Goal: Task Accomplishment & Management: Manage account settings

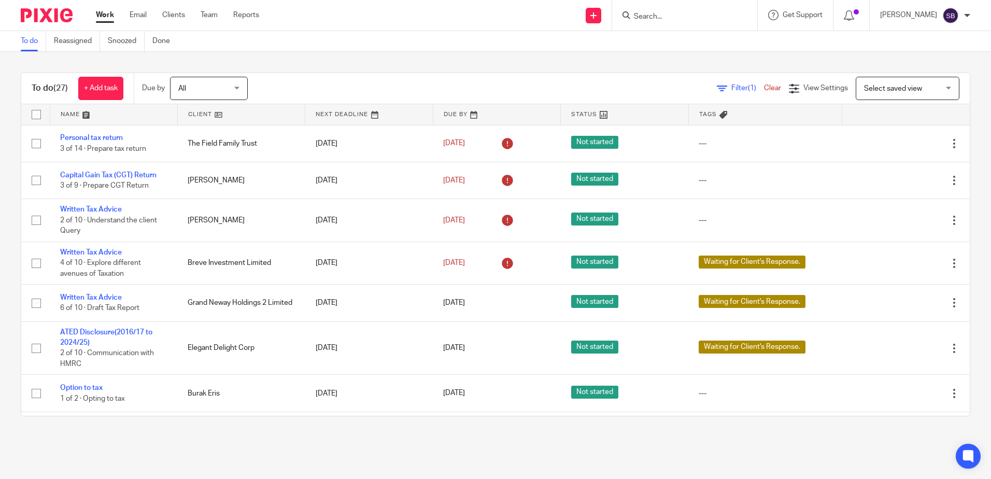
click at [661, 15] on input "Search" at bounding box center [679, 16] width 93 height 9
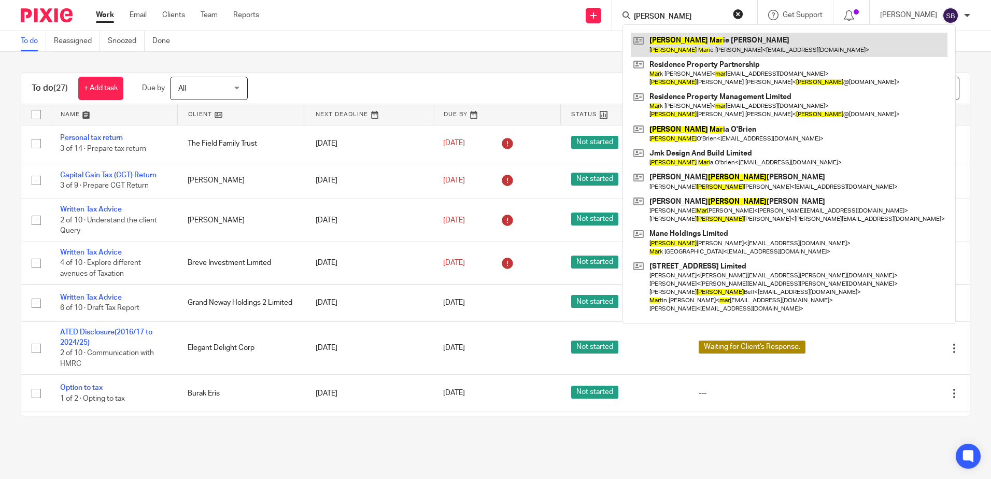
type input "janet mar"
click at [711, 46] on link at bounding box center [789, 45] width 317 height 24
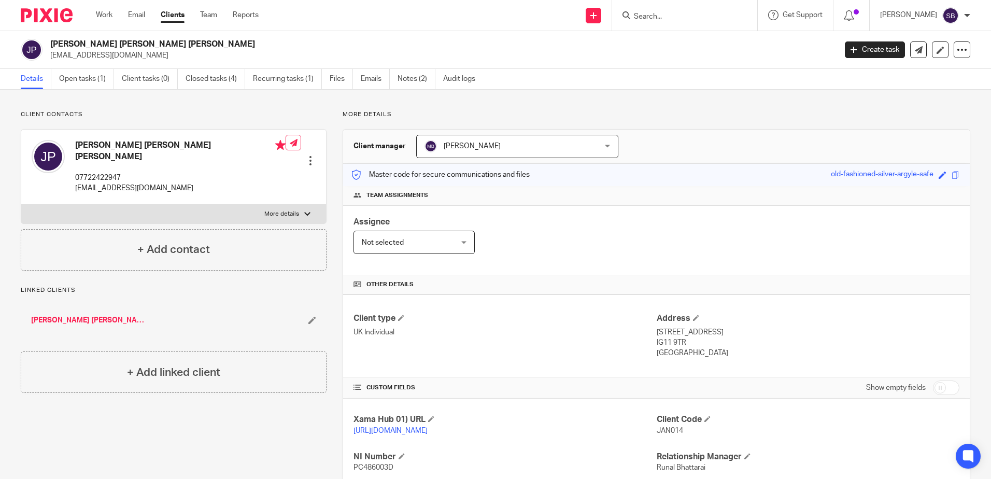
click at [761, 136] on div "Client manager Manish Bhandari Manish Bhandari Aarshika Awale Aayush Niraula Aa…" at bounding box center [656, 147] width 627 height 34
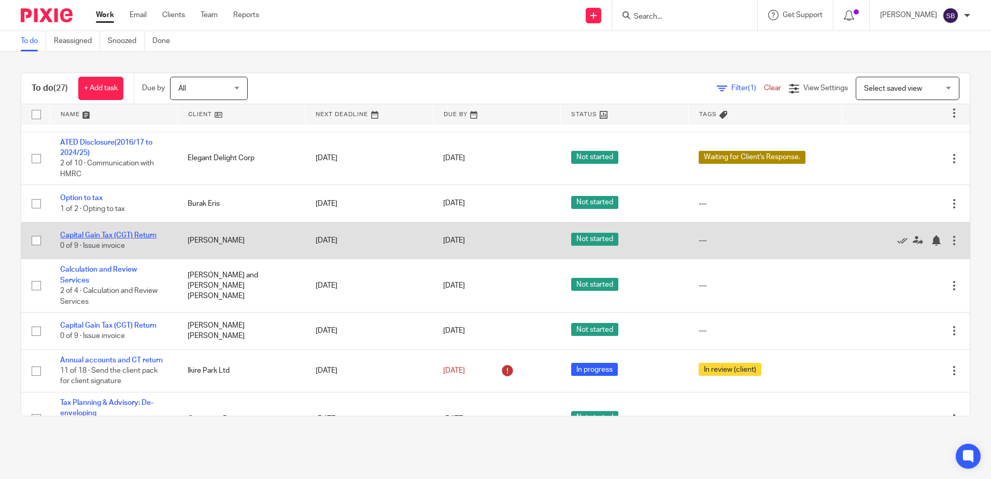
scroll to position [207, 0]
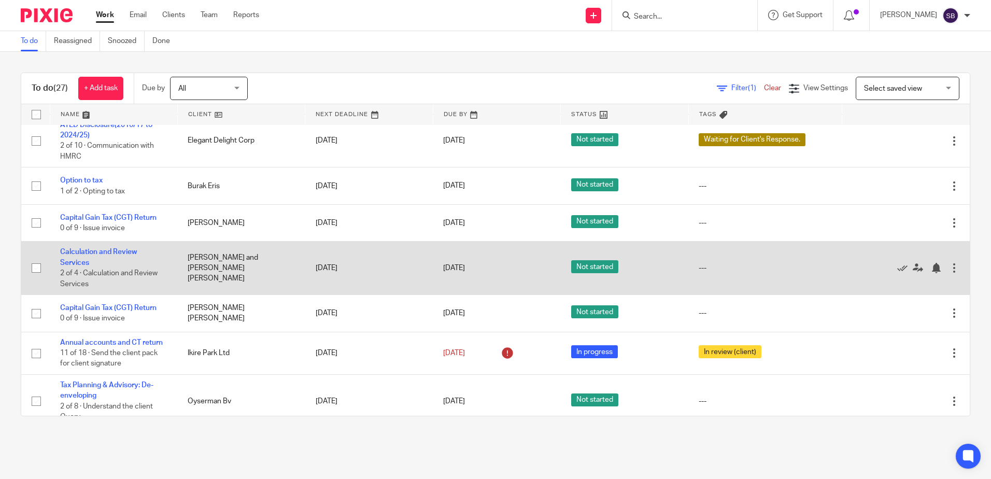
click at [116, 266] on td "Calculation and Review Services 2 of 4 · Calculation and Review Services" at bounding box center [113, 268] width 127 height 53
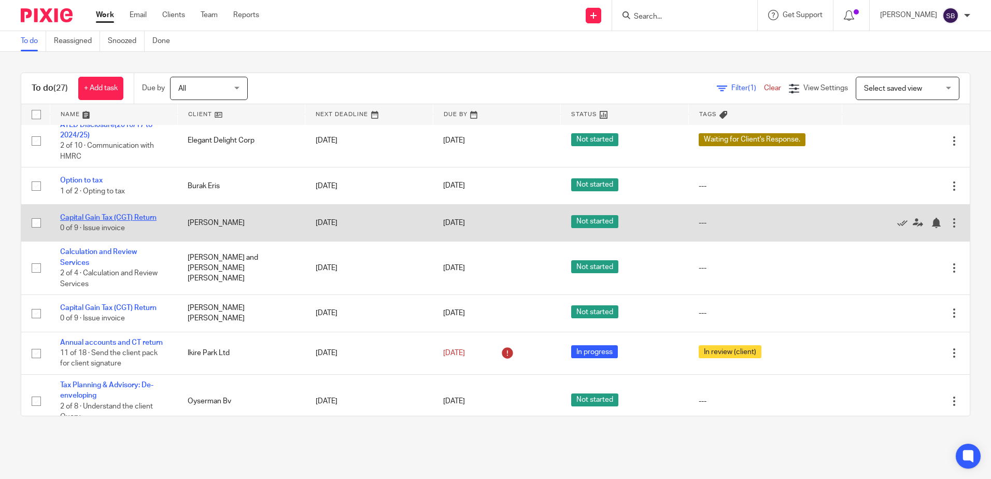
click at [130, 218] on link "Capital Gain Tax (CGT) Return" at bounding box center [108, 217] width 96 height 7
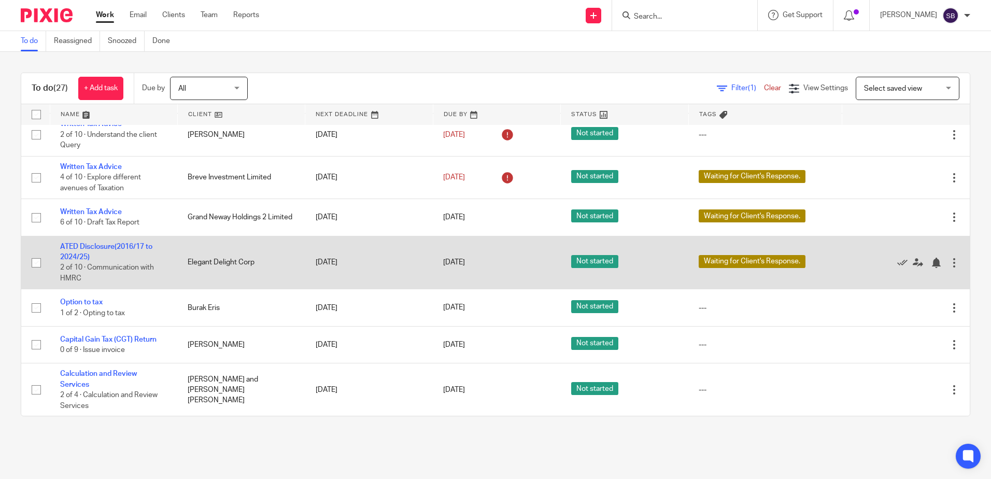
scroll to position [104, 0]
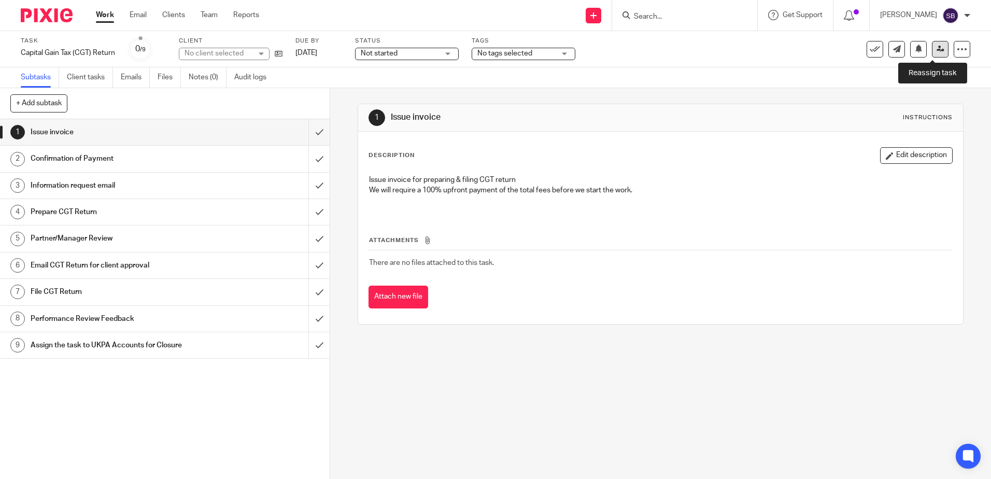
click at [937, 48] on icon at bounding box center [941, 49] width 8 height 8
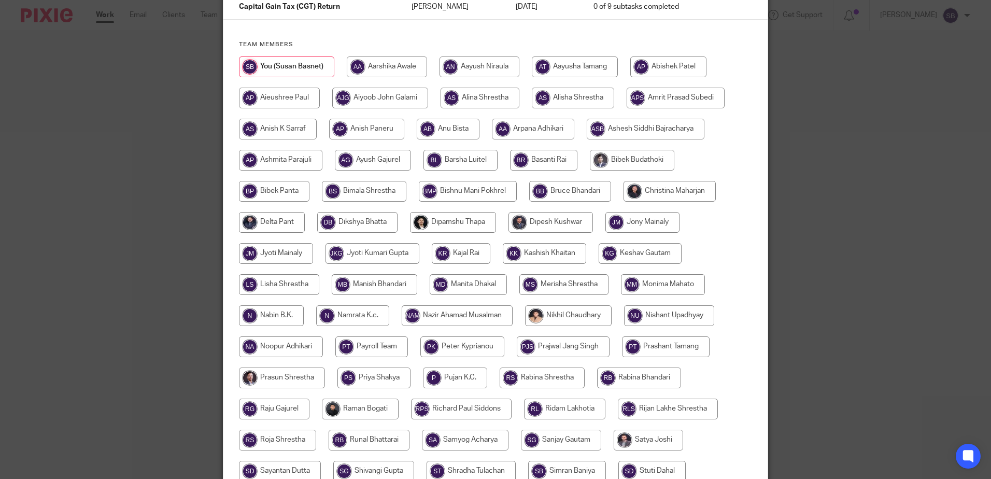
scroll to position [85, 0]
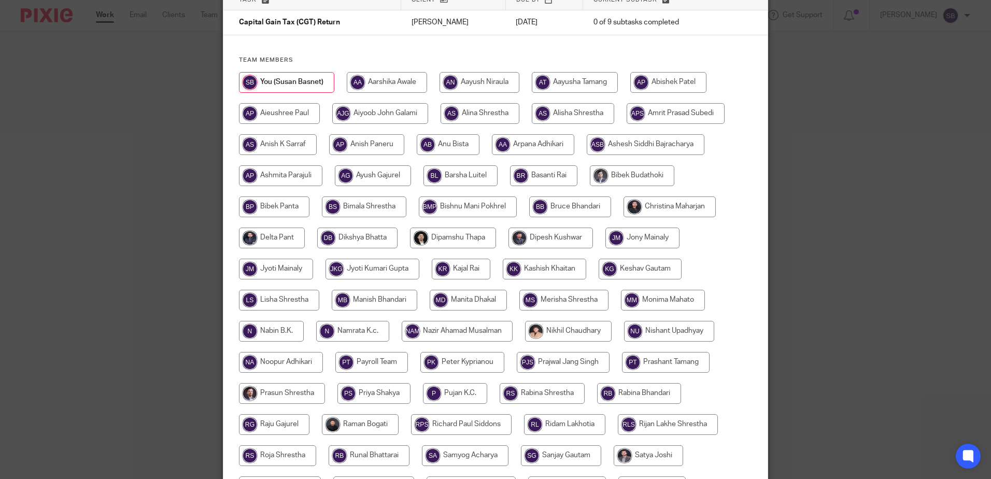
click at [484, 80] on input "radio" at bounding box center [480, 82] width 80 height 21
radio input "true"
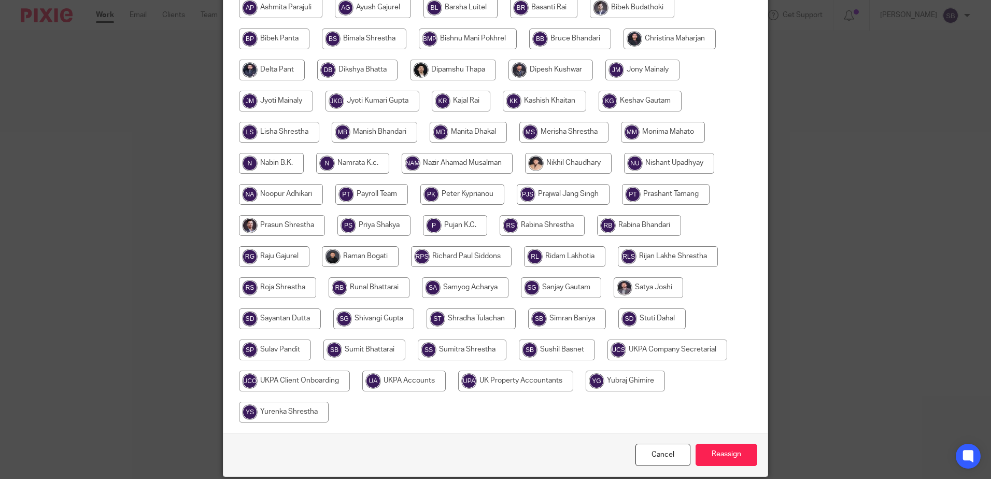
scroll to position [292, 0]
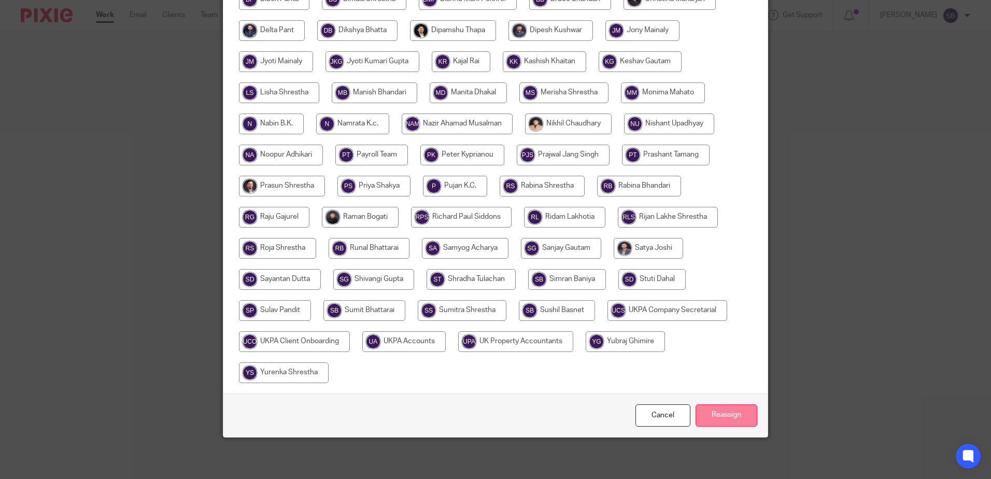
click at [722, 419] on input "Reassign" at bounding box center [727, 415] width 62 height 22
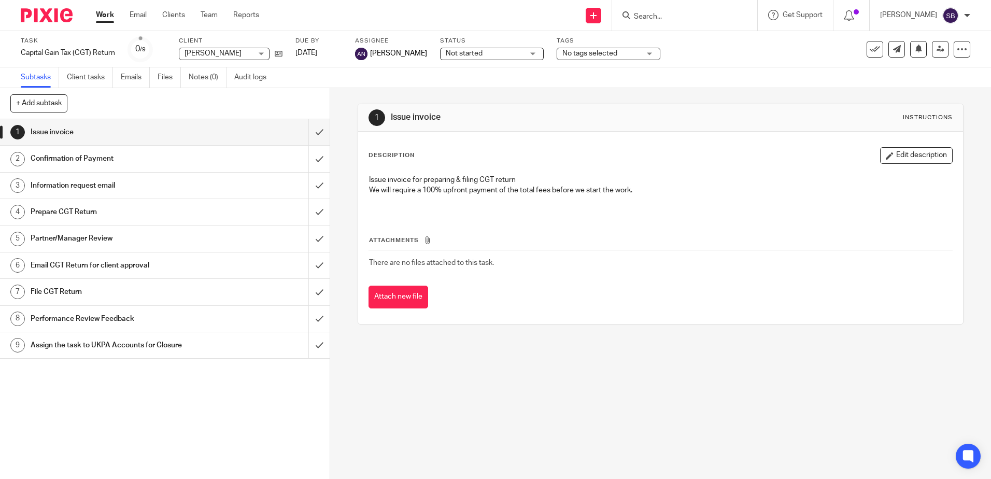
click at [39, 16] on img at bounding box center [47, 15] width 52 height 14
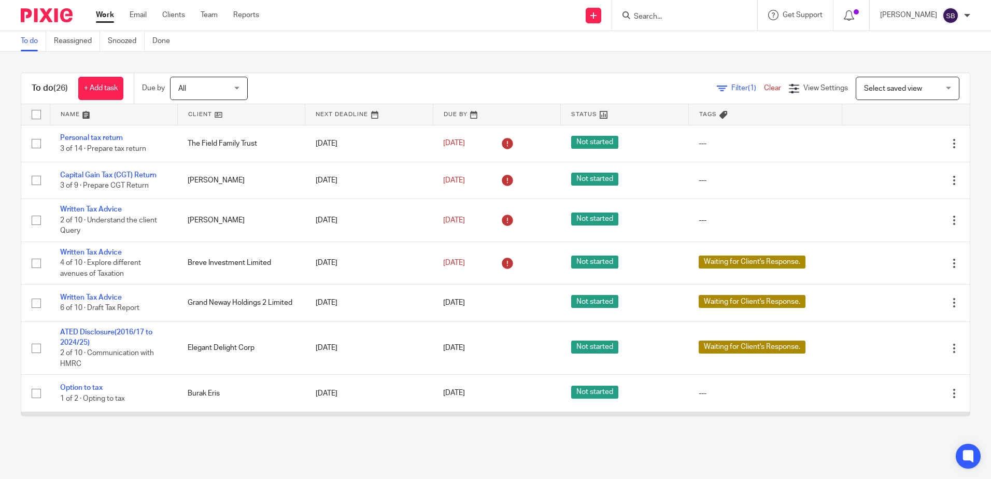
scroll to position [155, 0]
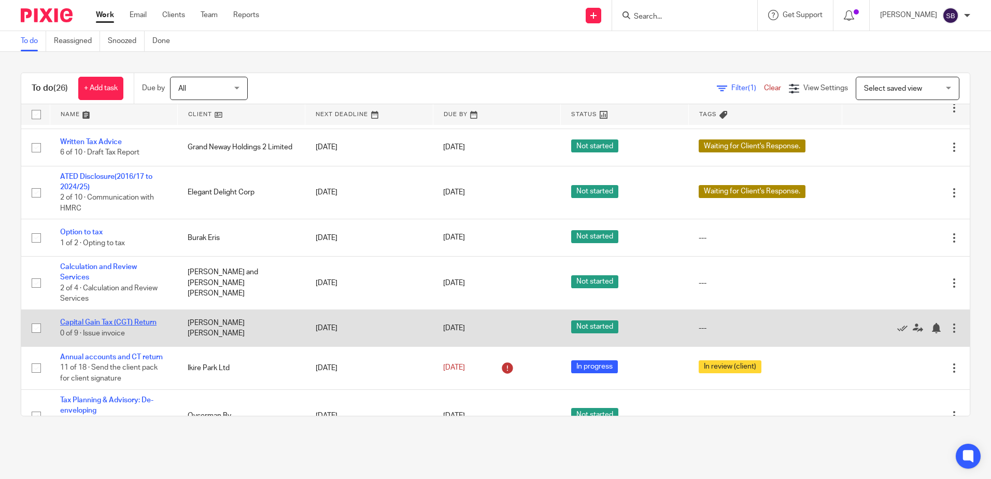
click at [113, 322] on link "Capital Gain Tax (CGT) Return" at bounding box center [108, 322] width 96 height 7
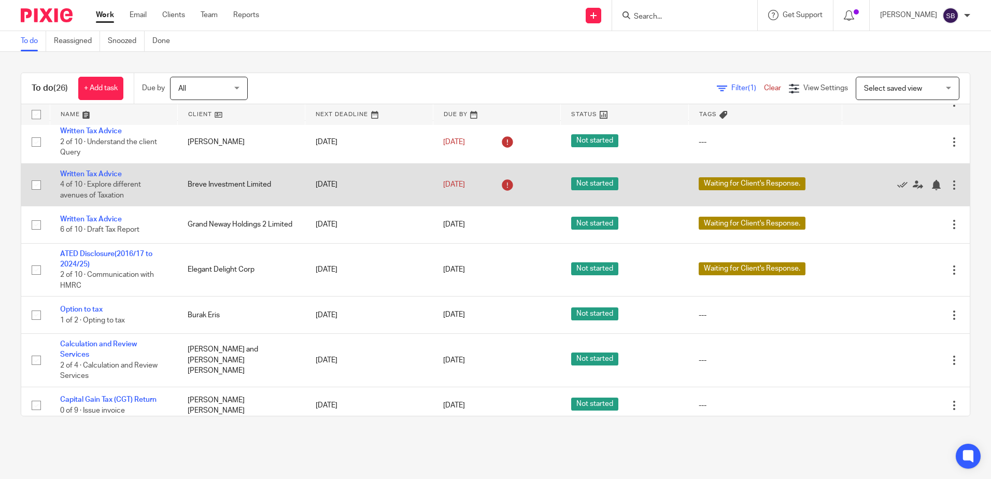
scroll to position [0, 0]
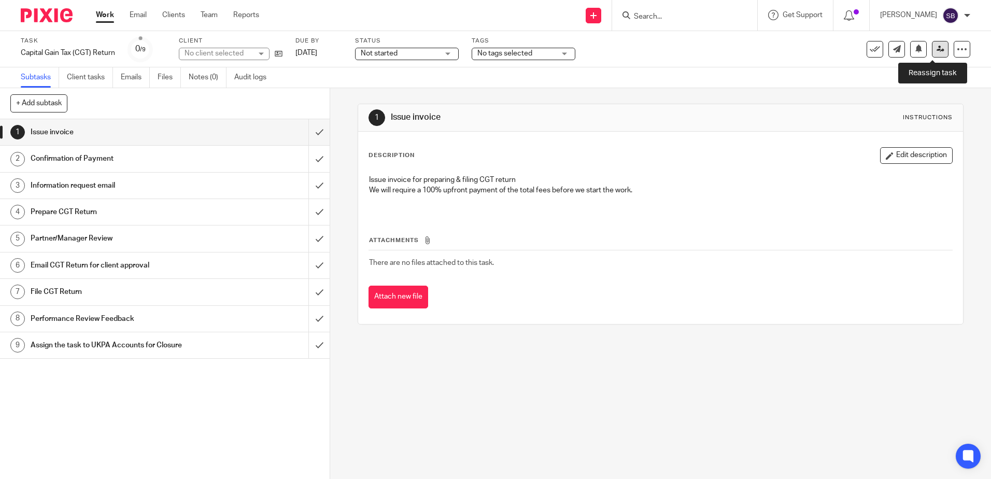
click at [938, 47] on link at bounding box center [940, 49] width 17 height 17
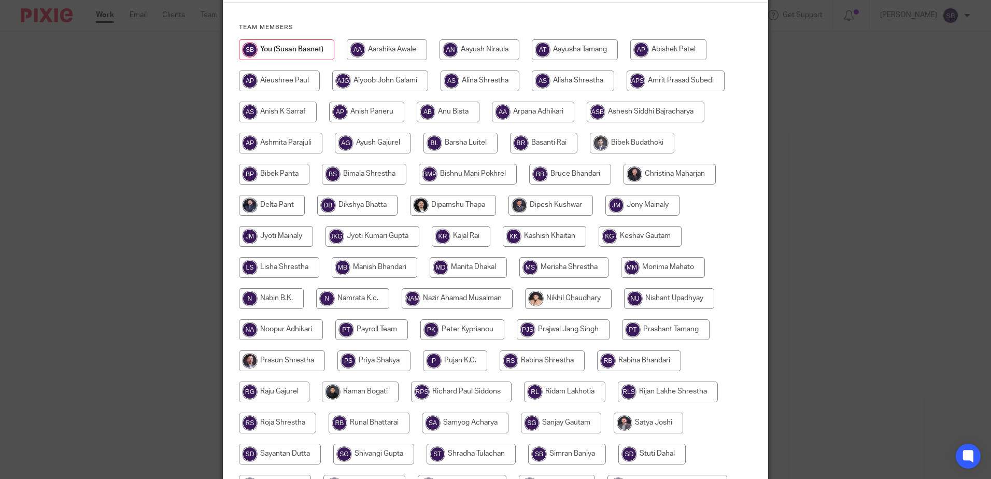
scroll to position [207, 0]
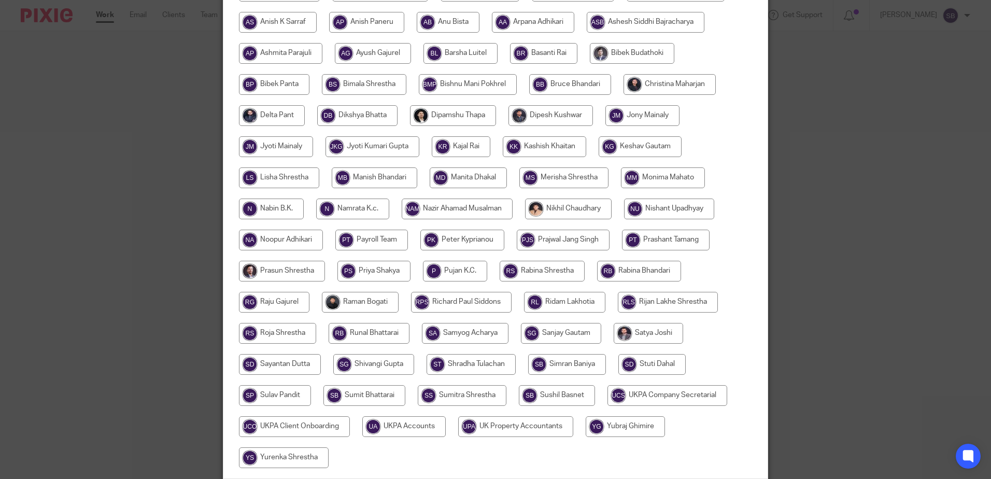
click at [447, 338] on input "radio" at bounding box center [465, 333] width 87 height 21
radio input "true"
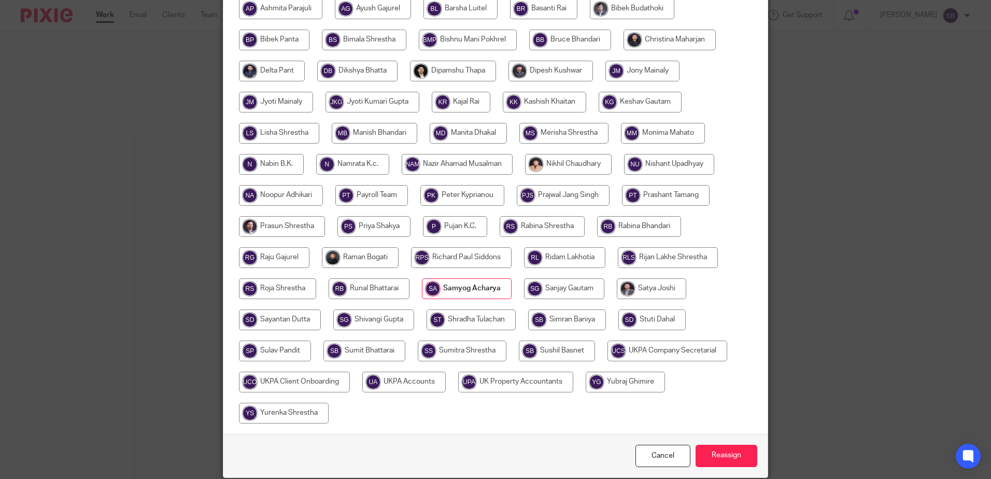
scroll to position [292, 0]
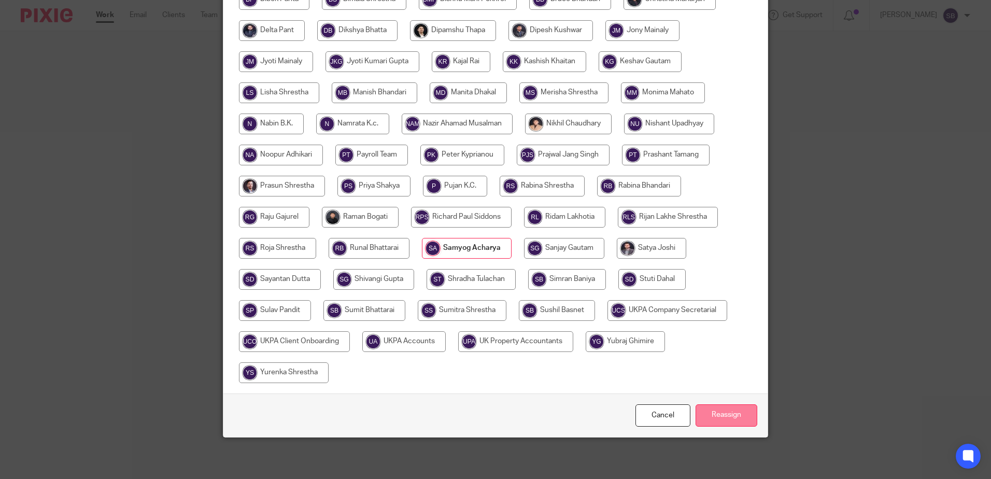
click at [717, 410] on input "Reassign" at bounding box center [727, 415] width 62 height 22
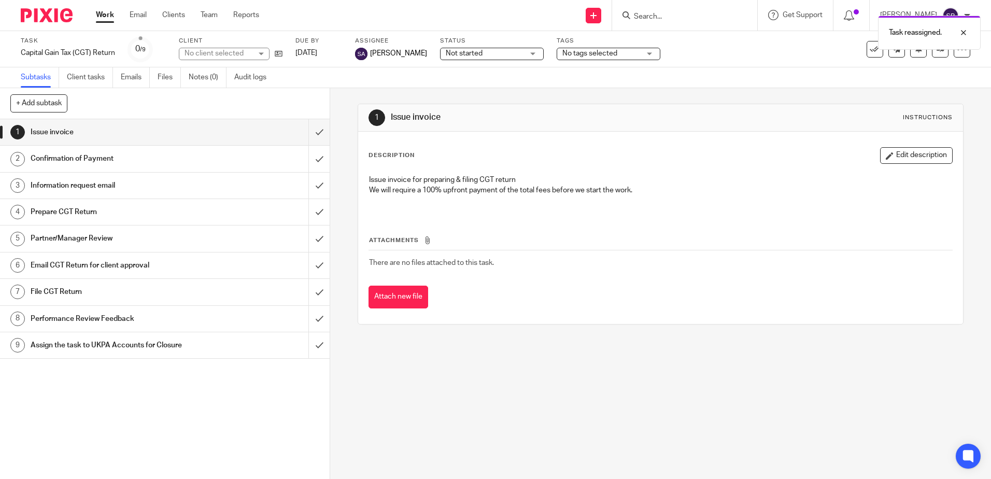
click at [55, 16] on img at bounding box center [47, 15] width 52 height 14
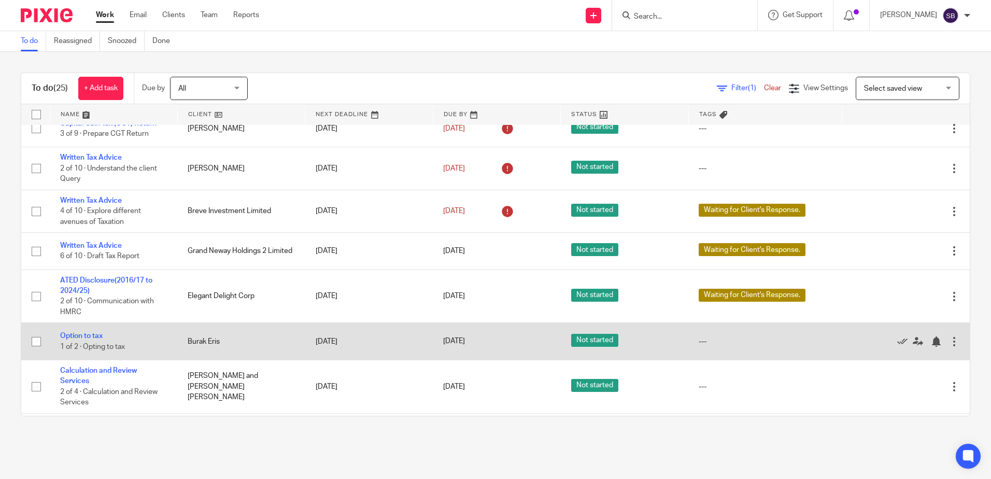
scroll to position [104, 0]
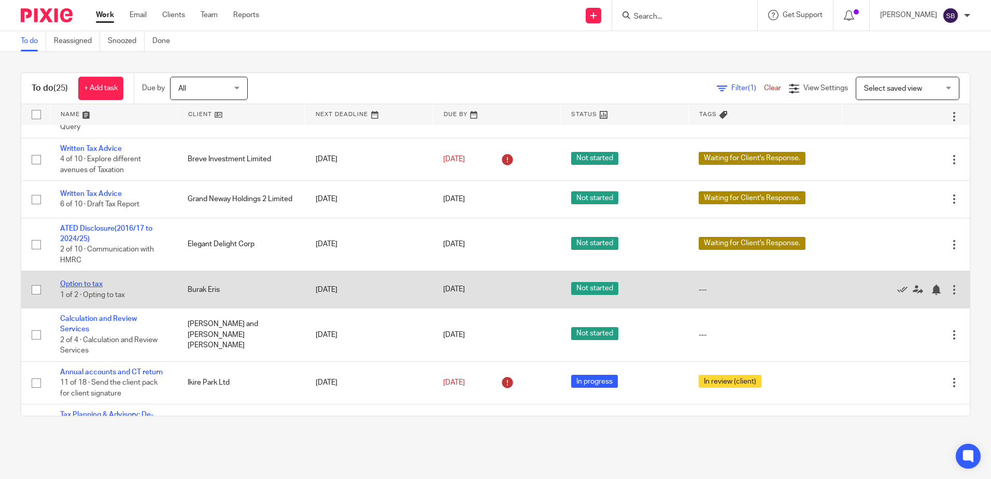
click at [89, 282] on link "Option to tax" at bounding box center [81, 283] width 42 height 7
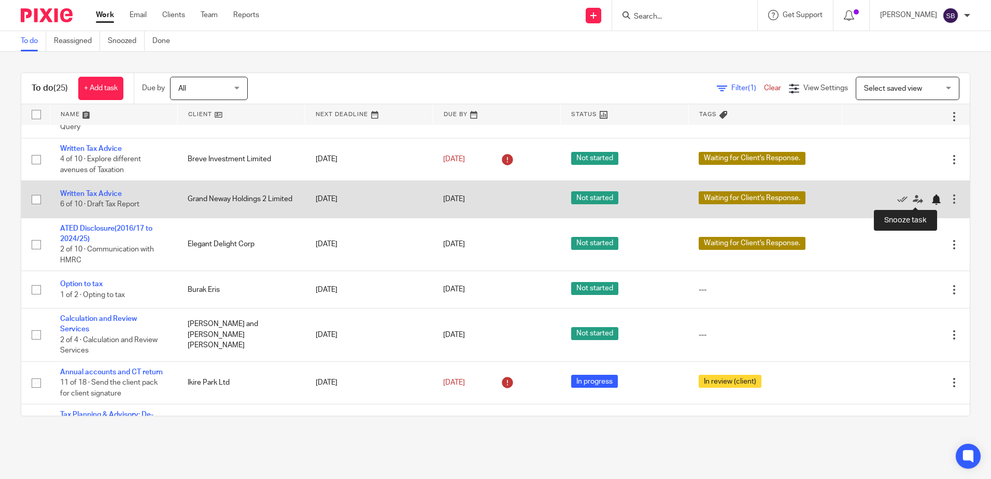
scroll to position [67, 0]
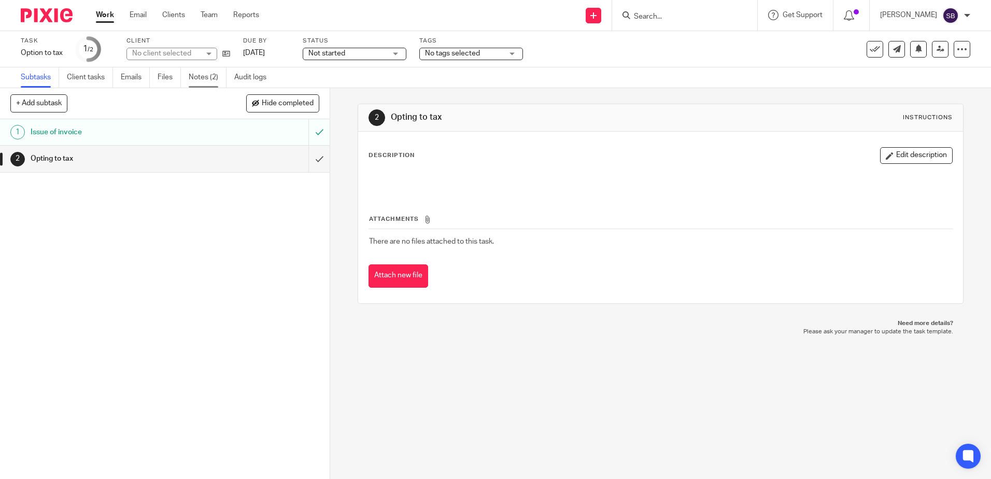
click at [203, 75] on link "Notes (2)" at bounding box center [208, 77] width 38 height 20
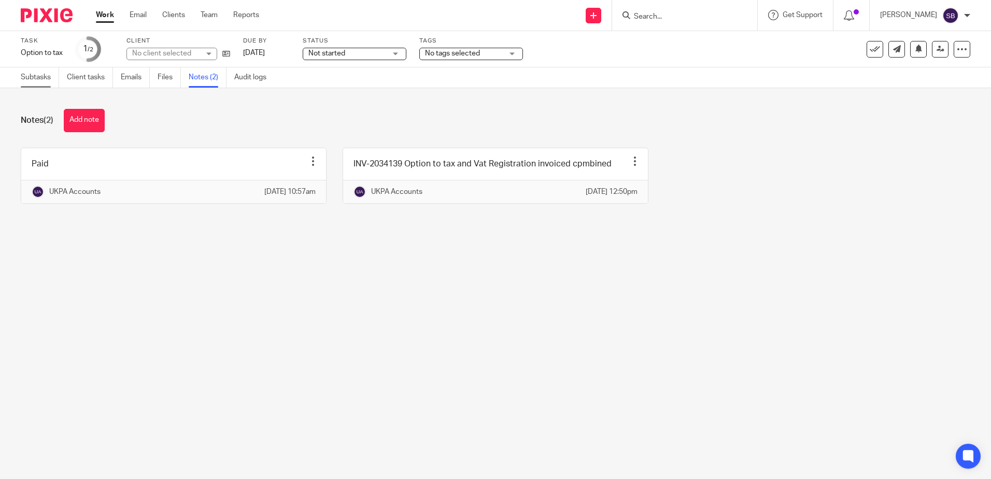
click at [36, 77] on link "Subtasks" at bounding box center [40, 77] width 38 height 20
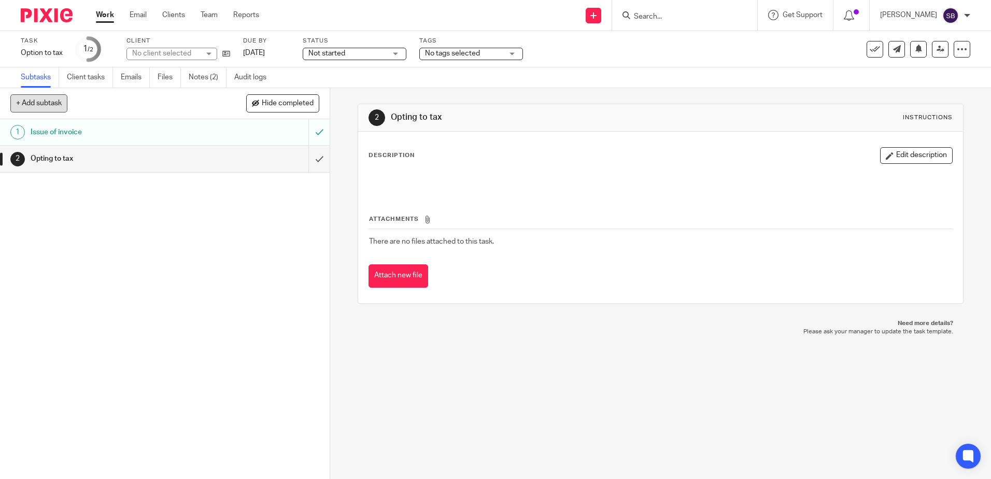
click at [42, 97] on button "+ Add subtask" at bounding box center [38, 103] width 57 height 18
click at [94, 105] on input "text" at bounding box center [127, 104] width 234 height 18
type input "Close the task"
click at [293, 105] on p "+ Add" at bounding box center [304, 104] width 30 height 18
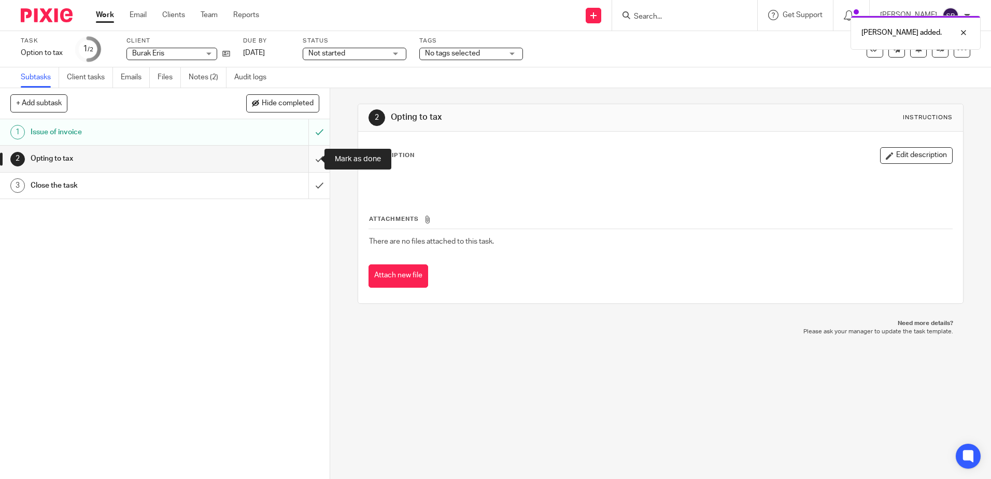
click at [315, 163] on input "submit" at bounding box center [165, 159] width 330 height 26
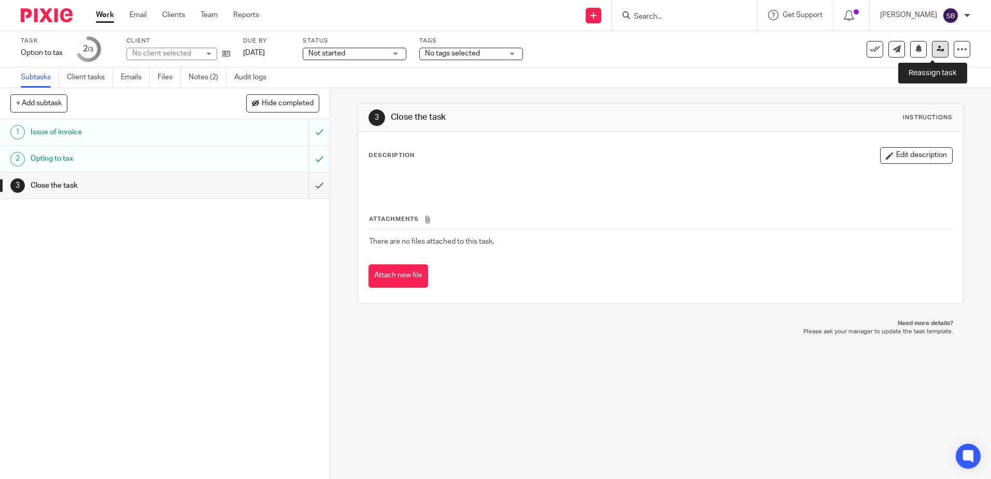
click at [937, 52] on icon at bounding box center [941, 49] width 8 height 8
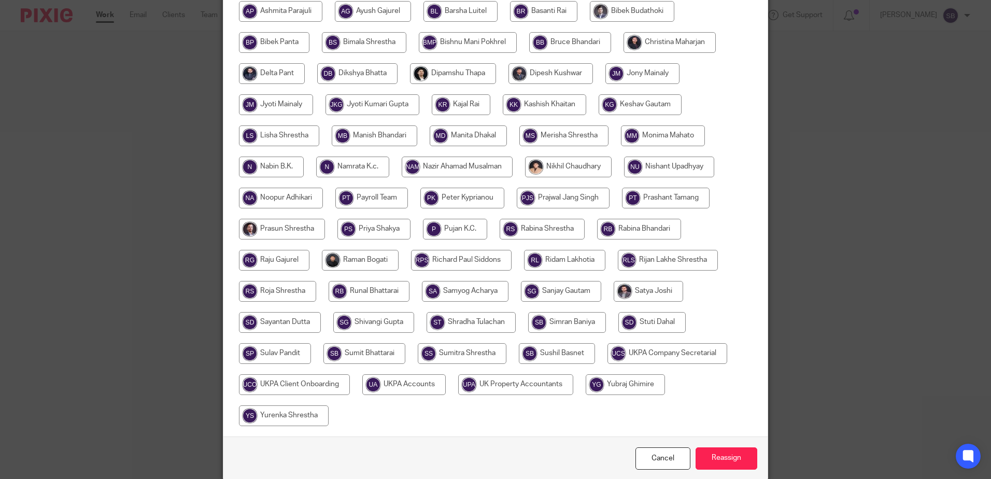
scroll to position [292, 0]
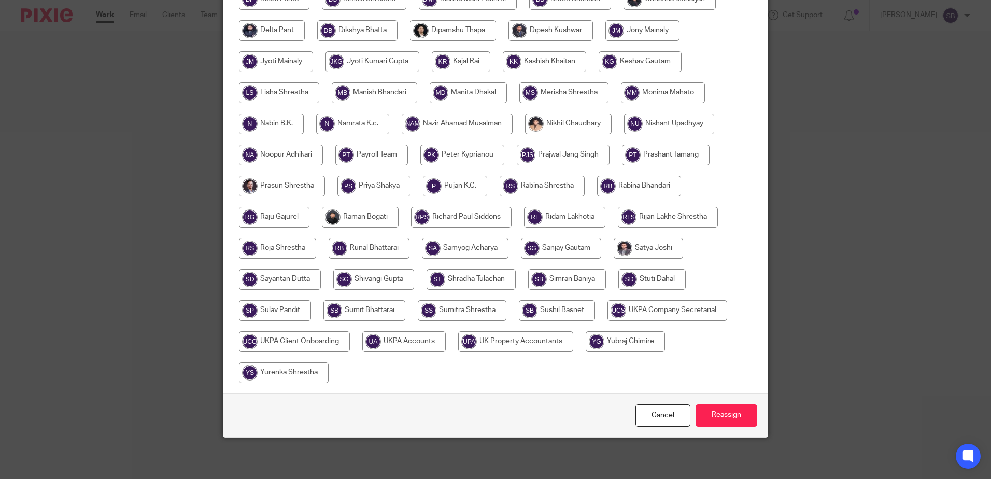
click at [369, 340] on input "radio" at bounding box center [403, 341] width 83 height 21
radio input "true"
click at [733, 416] on input "Reassign" at bounding box center [727, 415] width 62 height 22
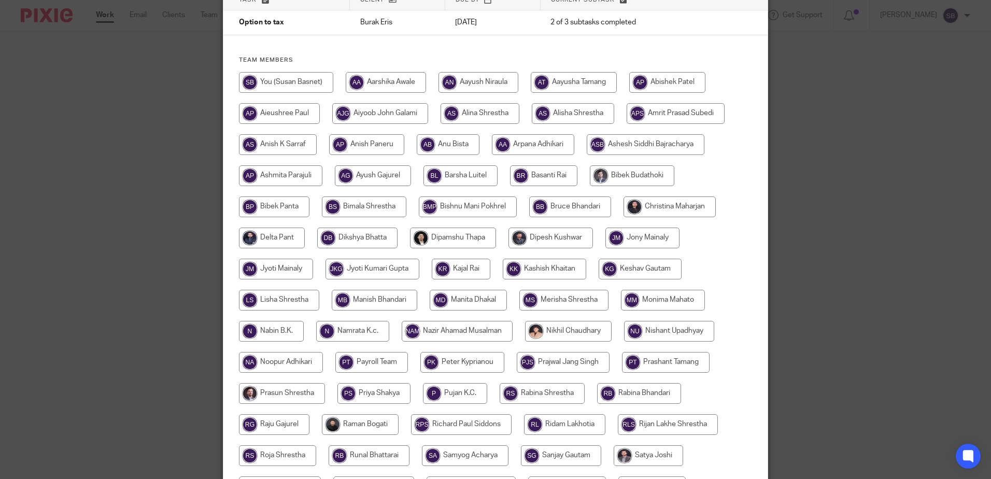
scroll to position [0, 0]
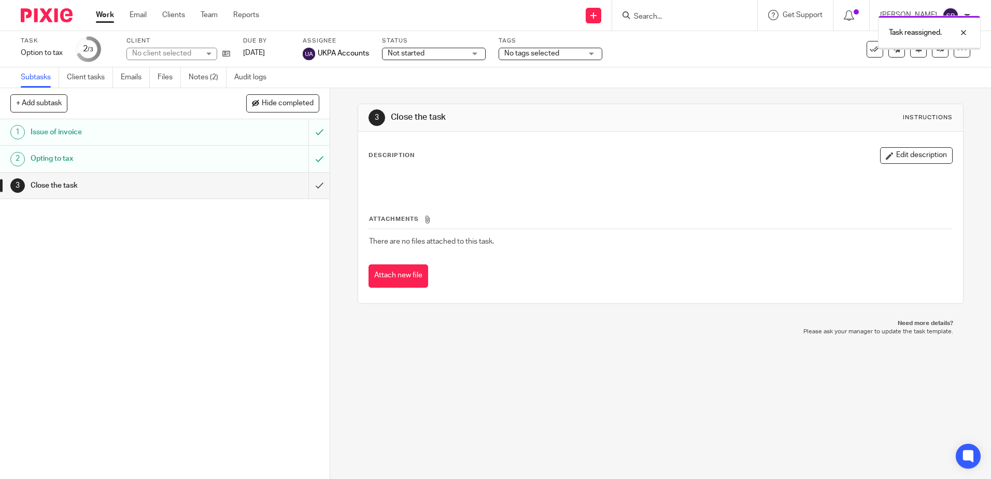
click at [49, 15] on img at bounding box center [47, 15] width 52 height 14
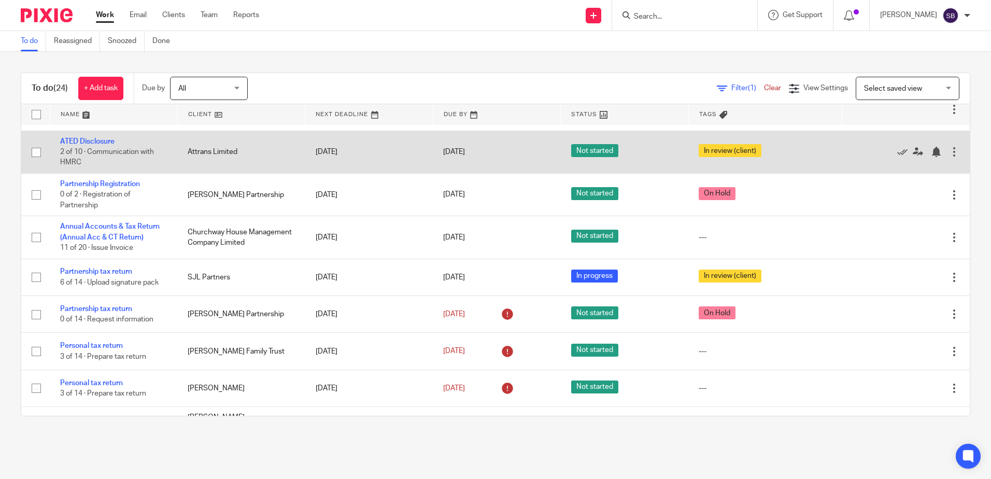
scroll to position [518, 0]
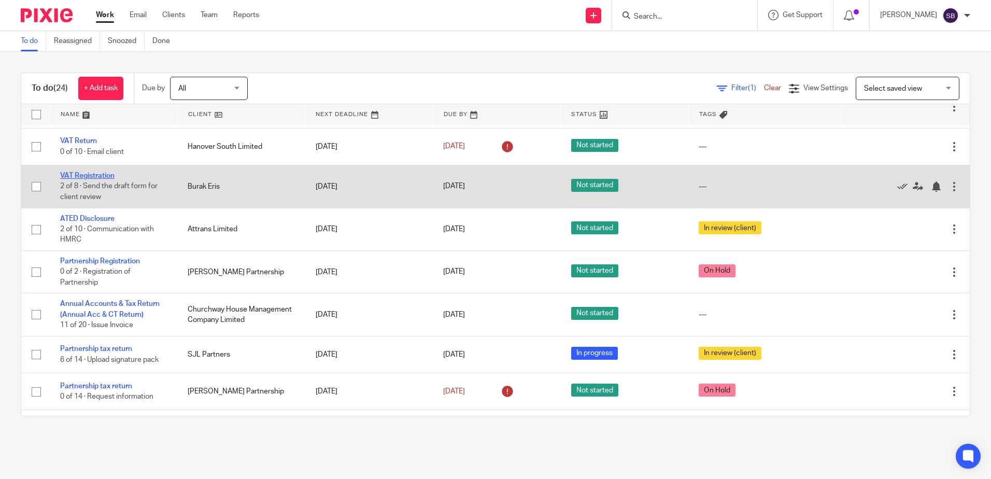
click at [85, 172] on link "VAT Registration" at bounding box center [87, 175] width 54 height 7
click at [87, 176] on link "VAT Registration" at bounding box center [87, 175] width 54 height 7
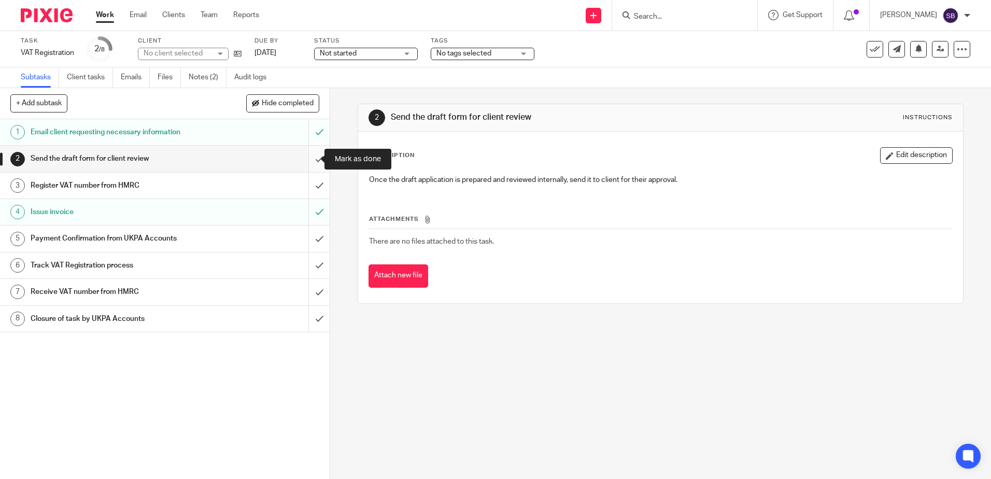
click at [309, 158] on input "submit" at bounding box center [165, 159] width 330 height 26
click at [310, 186] on input "submit" at bounding box center [165, 186] width 330 height 26
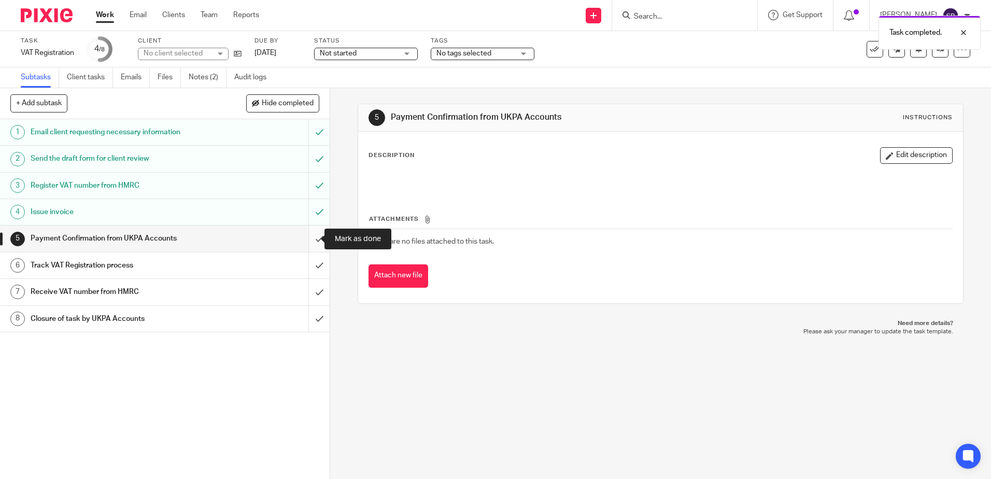
click at [310, 242] on input "submit" at bounding box center [165, 238] width 330 height 26
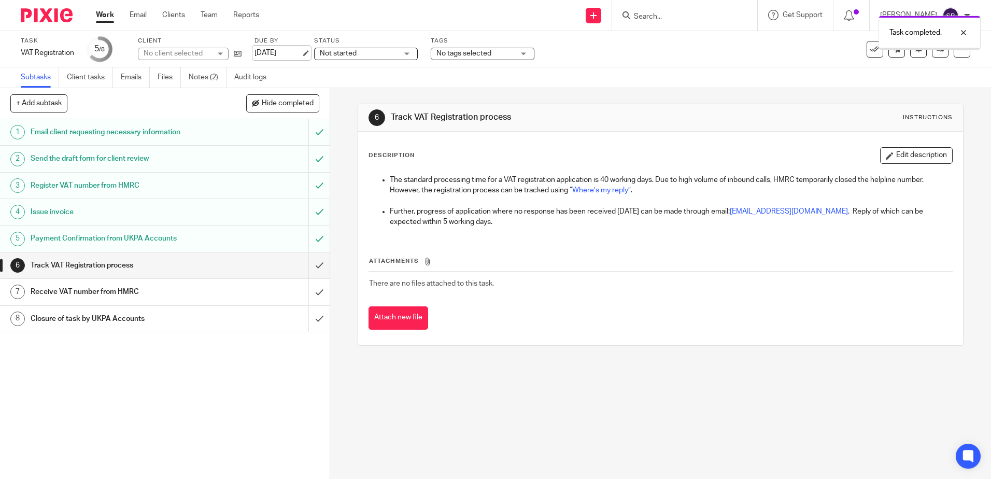
click at [301, 53] on link "[DATE]" at bounding box center [277, 53] width 47 height 11
click at [49, 15] on img at bounding box center [47, 15] width 52 height 14
